Goal: Navigation & Orientation: Find specific page/section

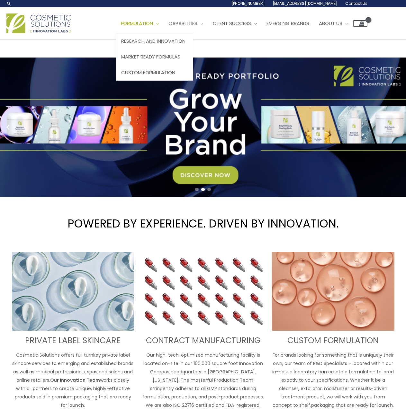
click at [121, 27] on span "Formulation" at bounding box center [137, 23] width 32 height 7
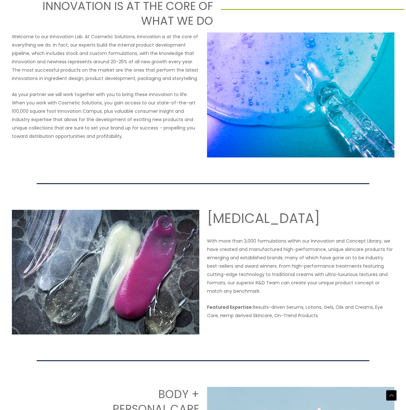
scroll to position [275, 0]
